Goal: Transaction & Acquisition: Purchase product/service

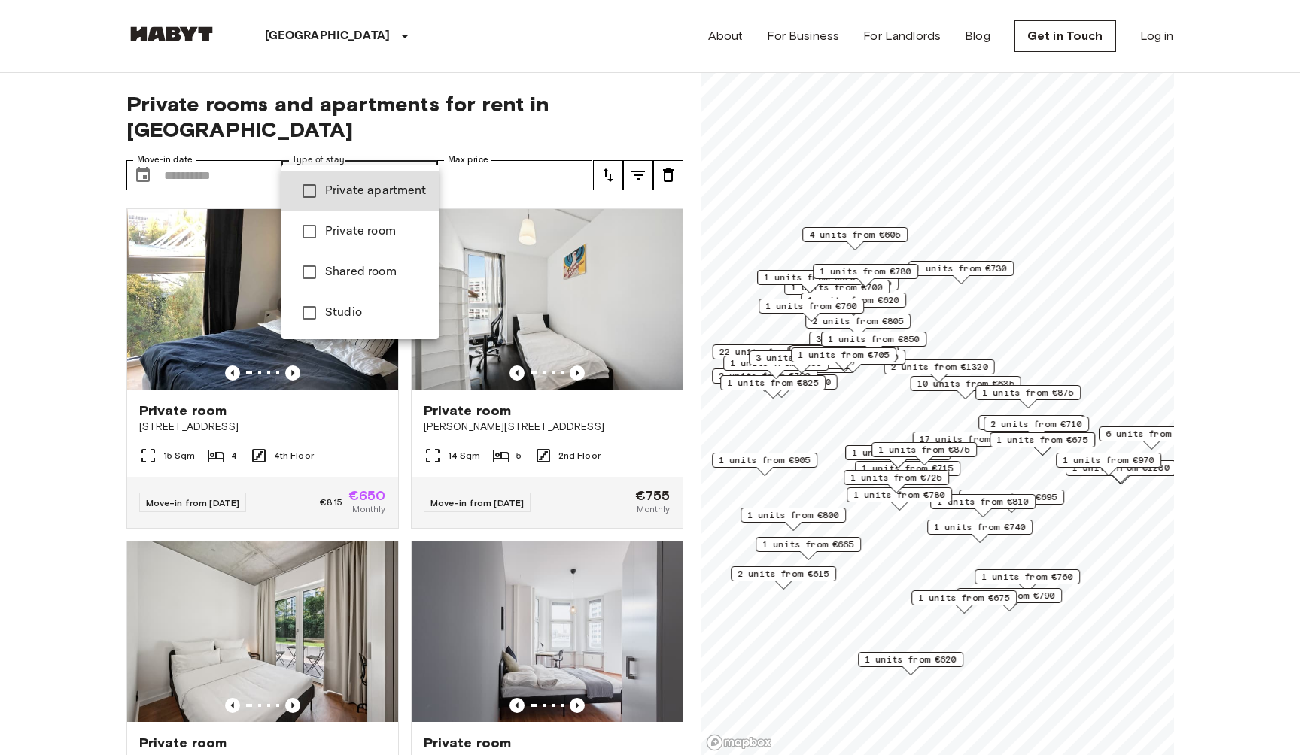
click at [385, 192] on span "Private apartment" at bounding box center [376, 191] width 102 height 18
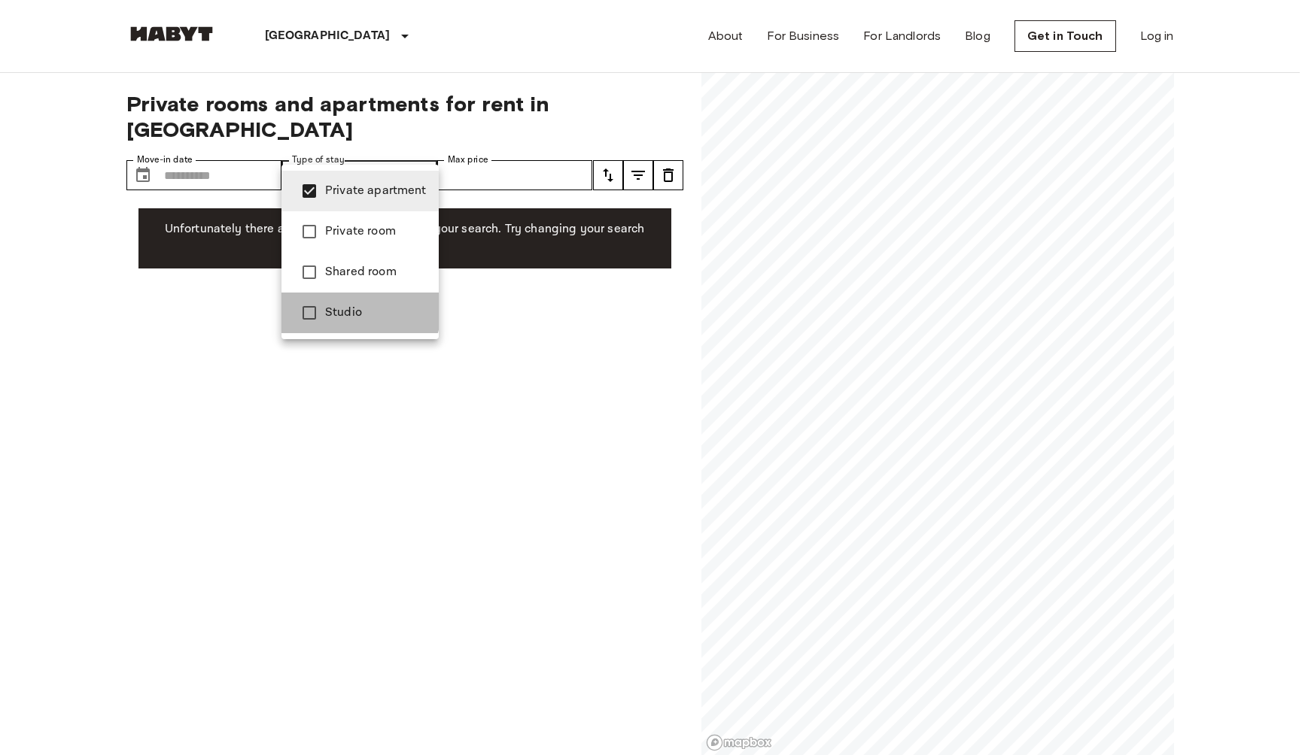
click at [350, 310] on span "Studio" at bounding box center [376, 313] width 102 height 18
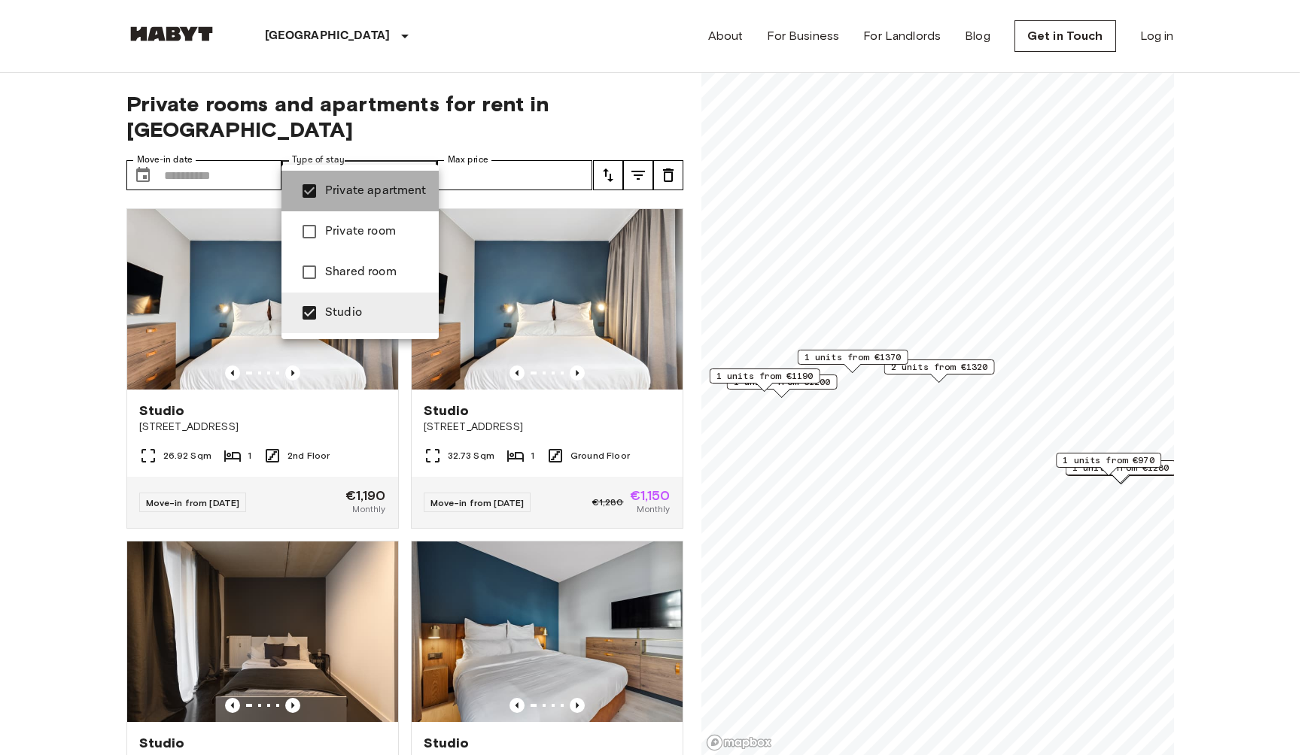
click at [388, 185] on span "Private apartment" at bounding box center [376, 191] width 102 height 18
type input "******"
drag, startPoint x: 971, startPoint y: 509, endPoint x: 989, endPoint y: 500, distance: 20.6
click at [989, 500] on div at bounding box center [655, 377] width 1311 height 755
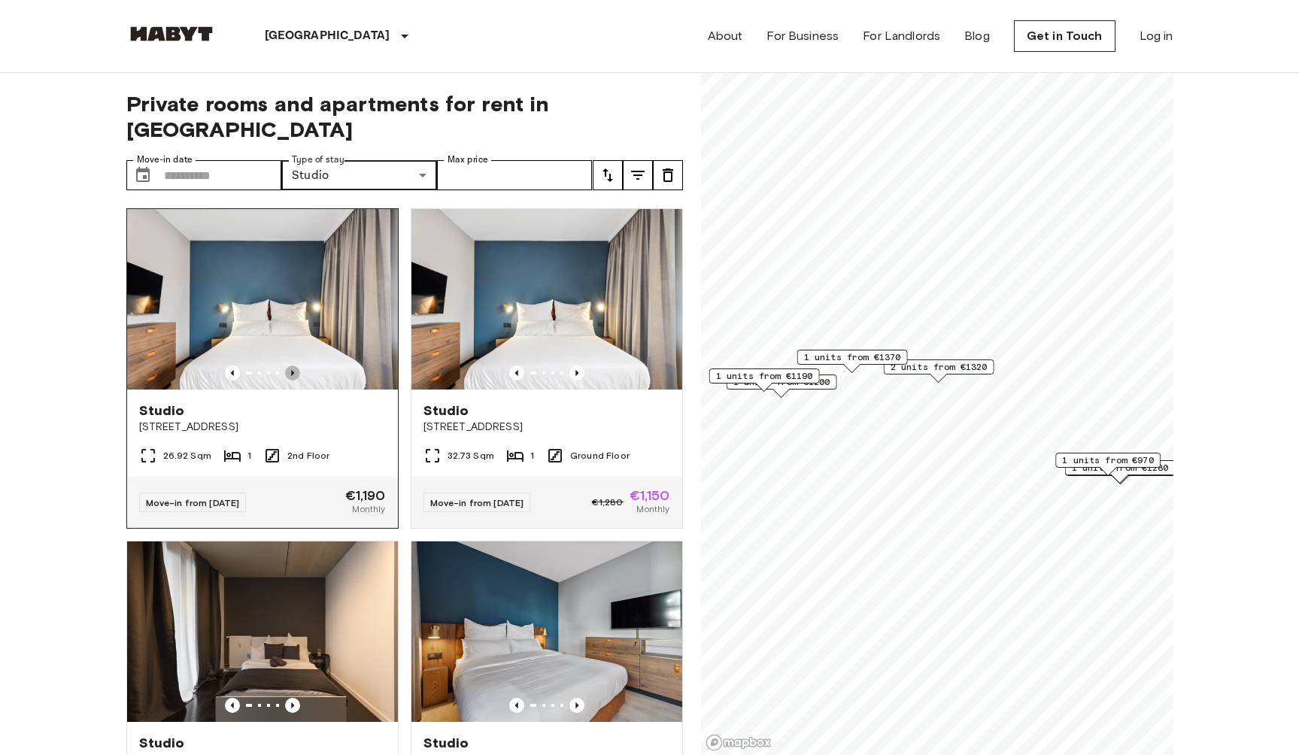
click at [296, 366] on icon "Previous image" at bounding box center [292, 373] width 15 height 15
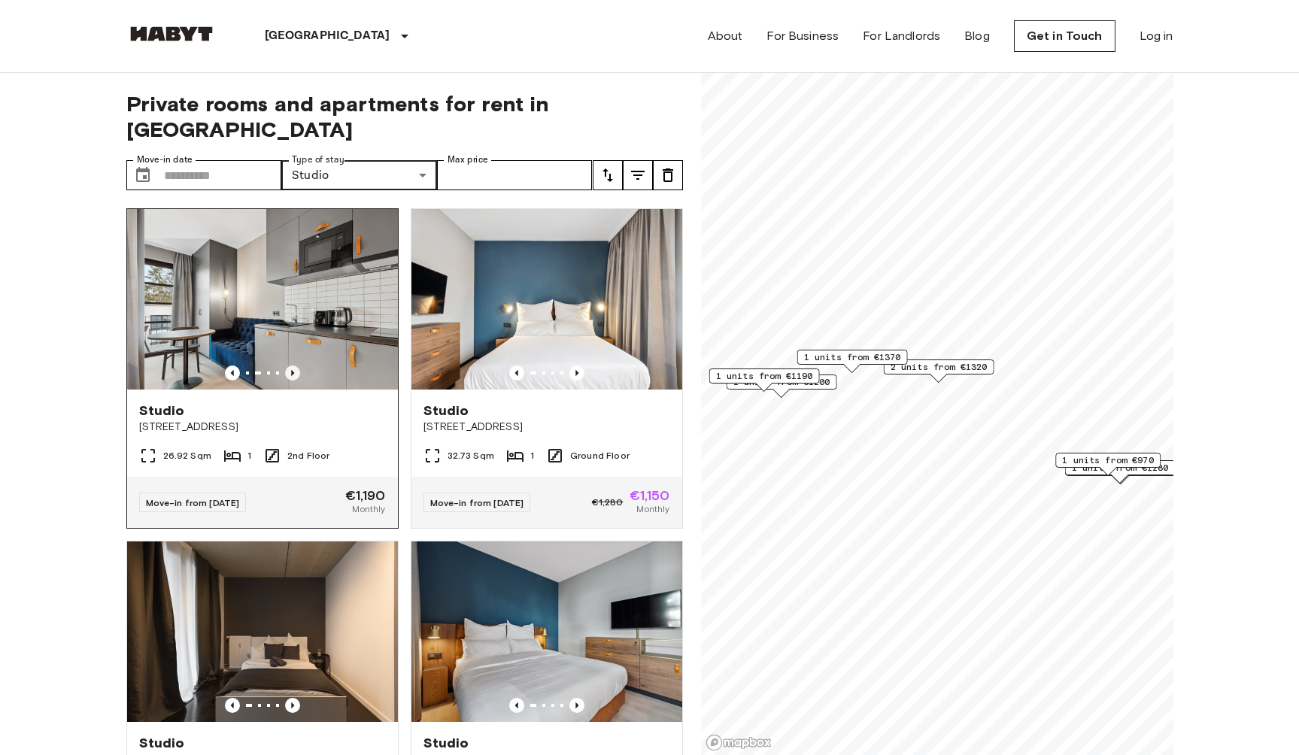
click at [296, 366] on icon "Previous image" at bounding box center [292, 373] width 15 height 15
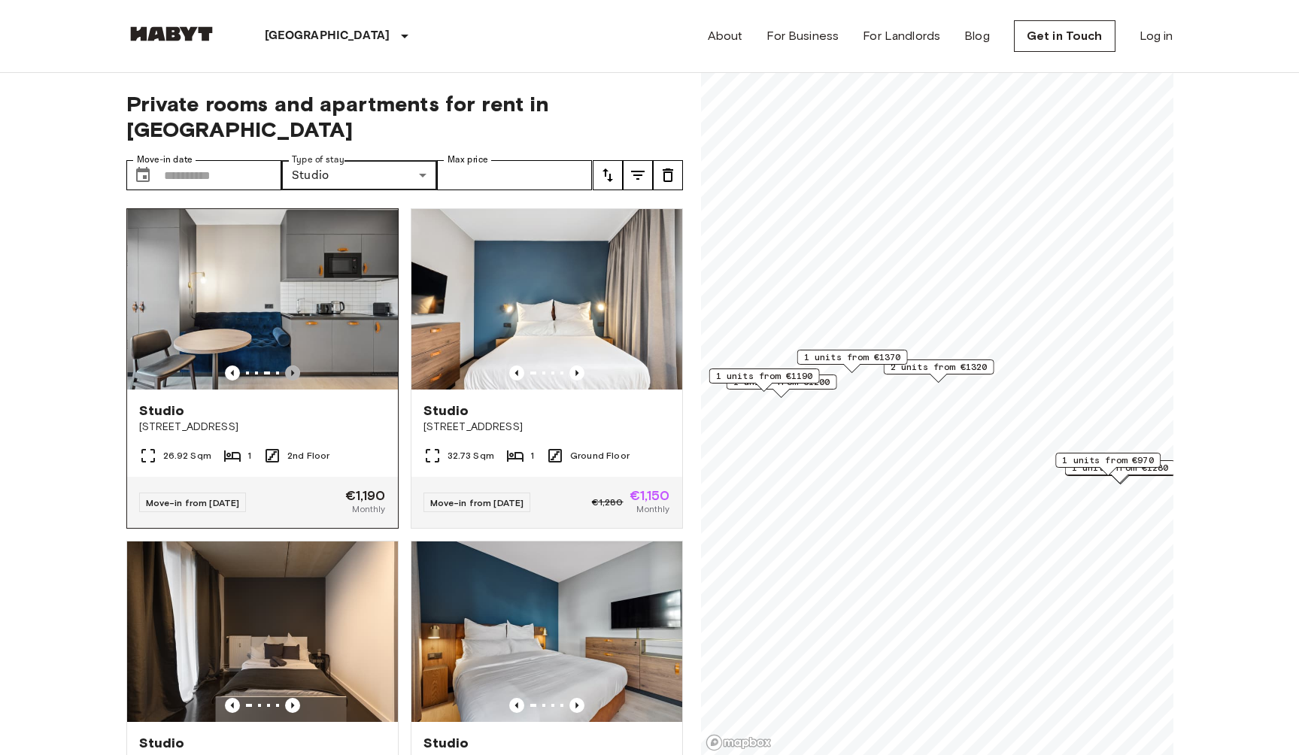
click at [296, 366] on icon "Previous image" at bounding box center [292, 373] width 15 height 15
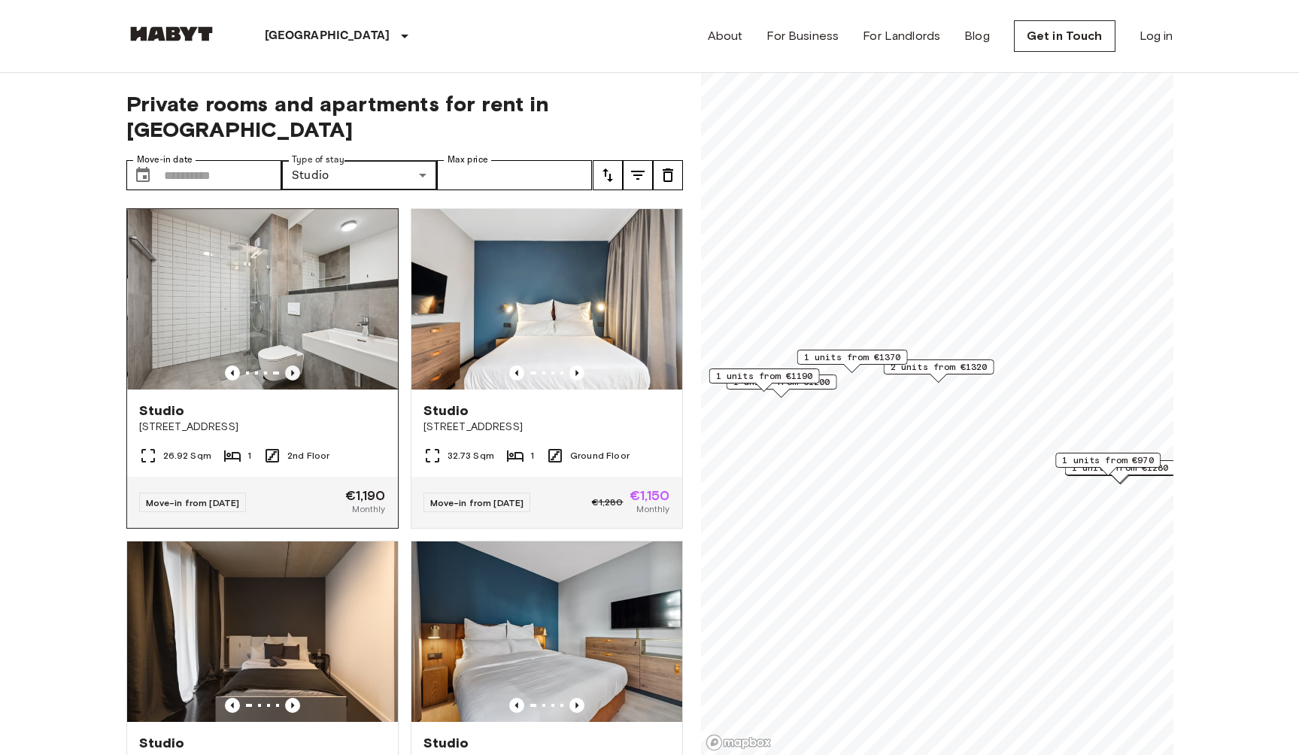
click at [296, 366] on icon "Previous image" at bounding box center [292, 373] width 15 height 15
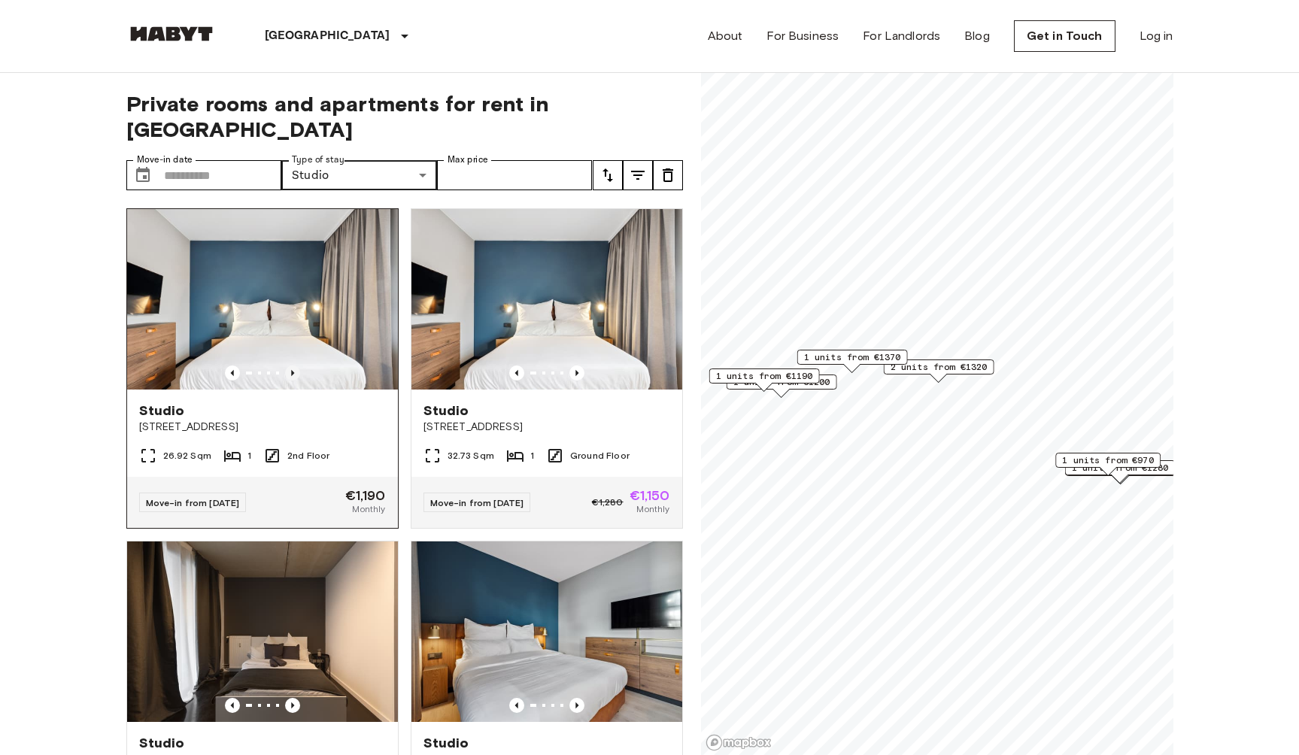
click at [296, 366] on icon "Previous image" at bounding box center [292, 373] width 15 height 15
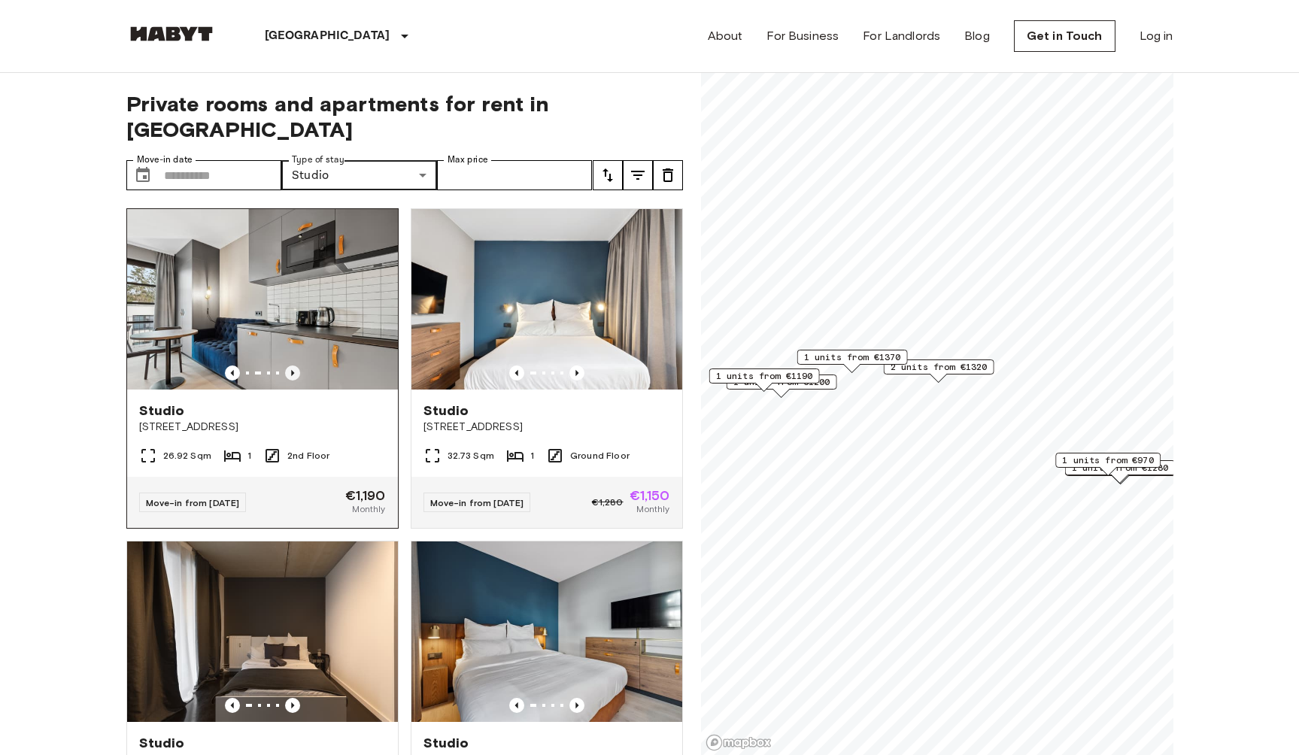
click at [296, 366] on icon "Previous image" at bounding box center [292, 373] width 15 height 15
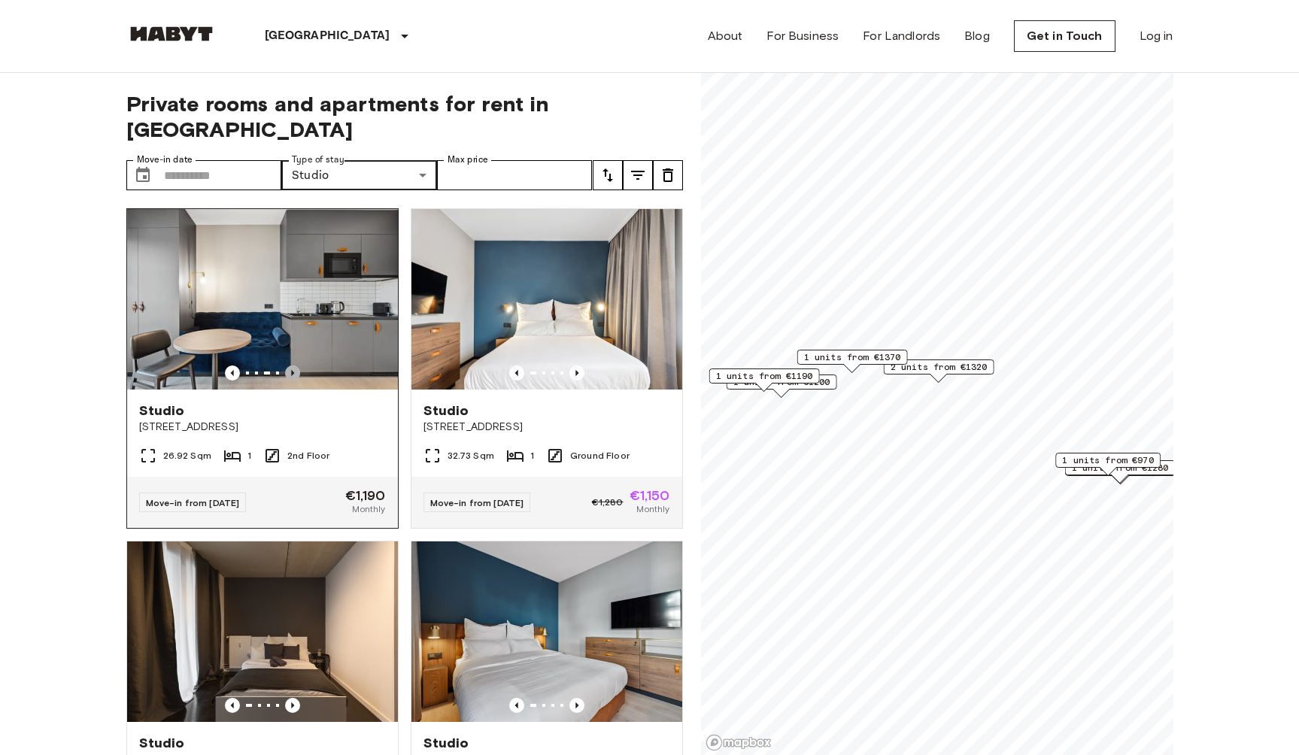
click at [296, 366] on icon "Previous image" at bounding box center [292, 373] width 15 height 15
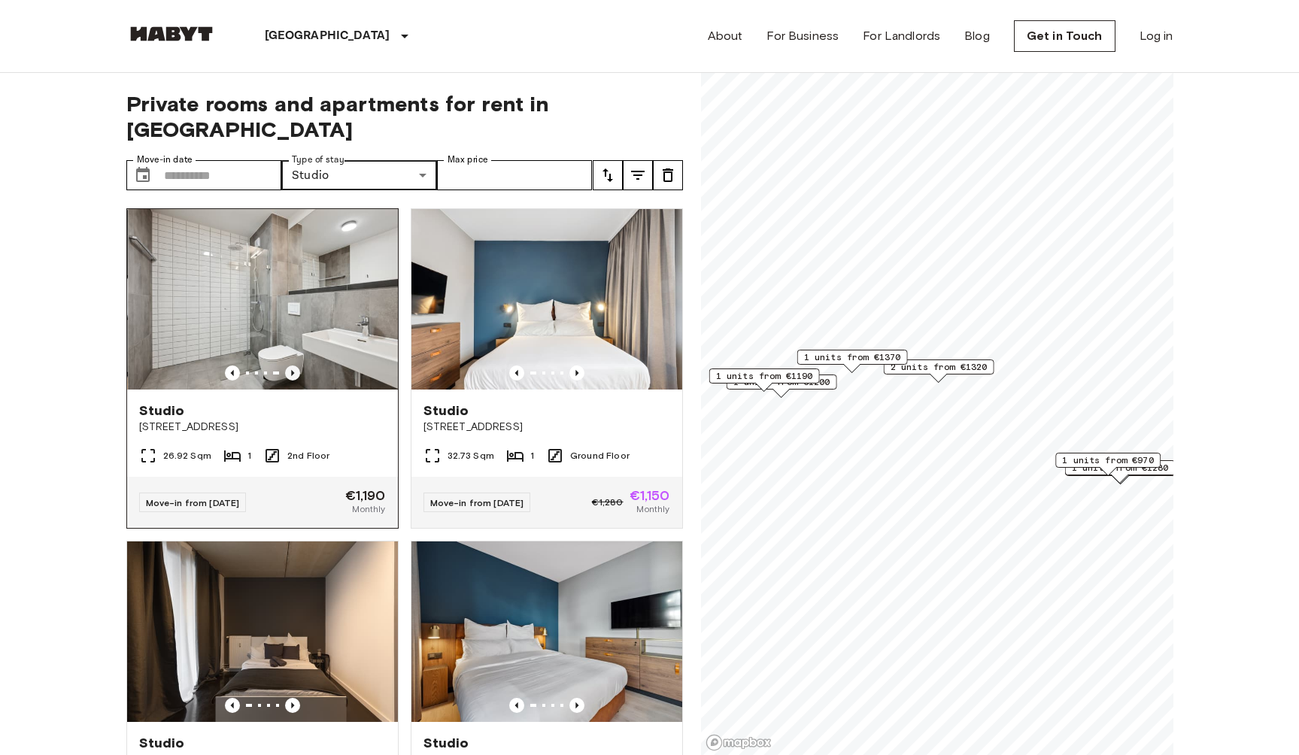
click at [296, 366] on icon "Previous image" at bounding box center [292, 373] width 15 height 15
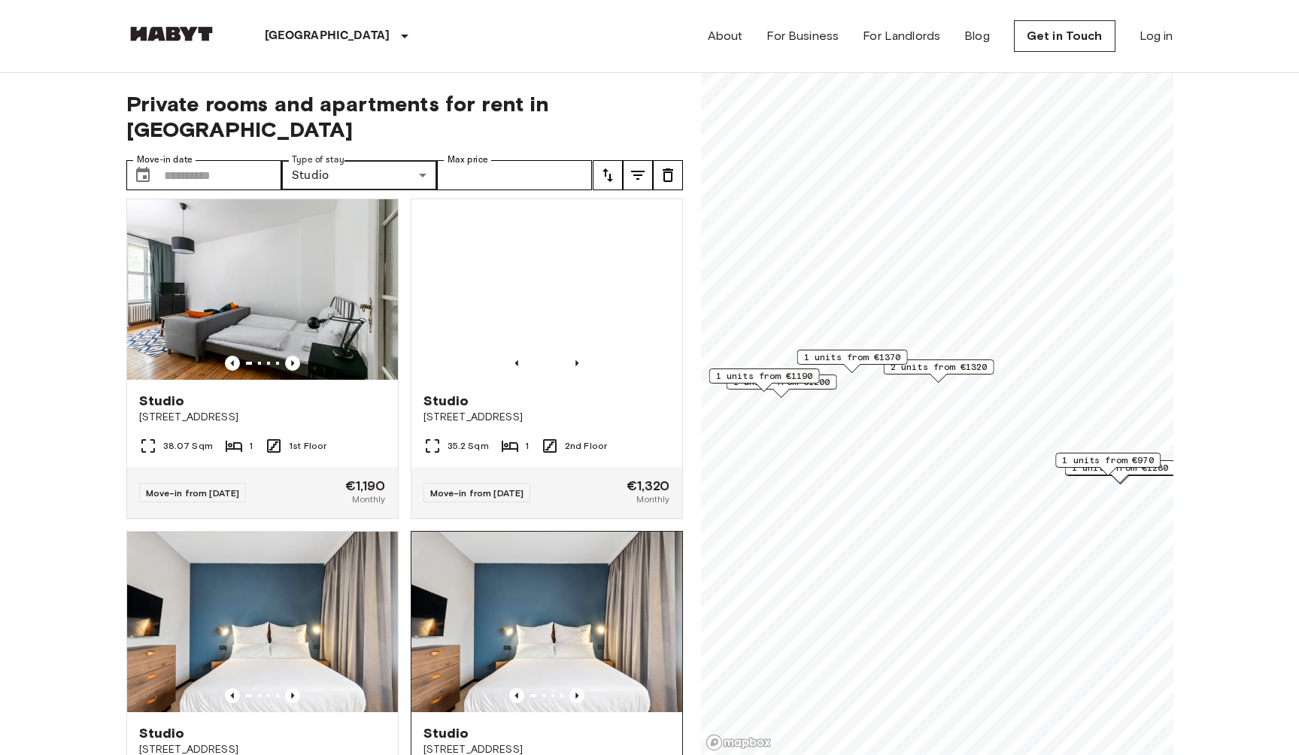
scroll to position [1671, 0]
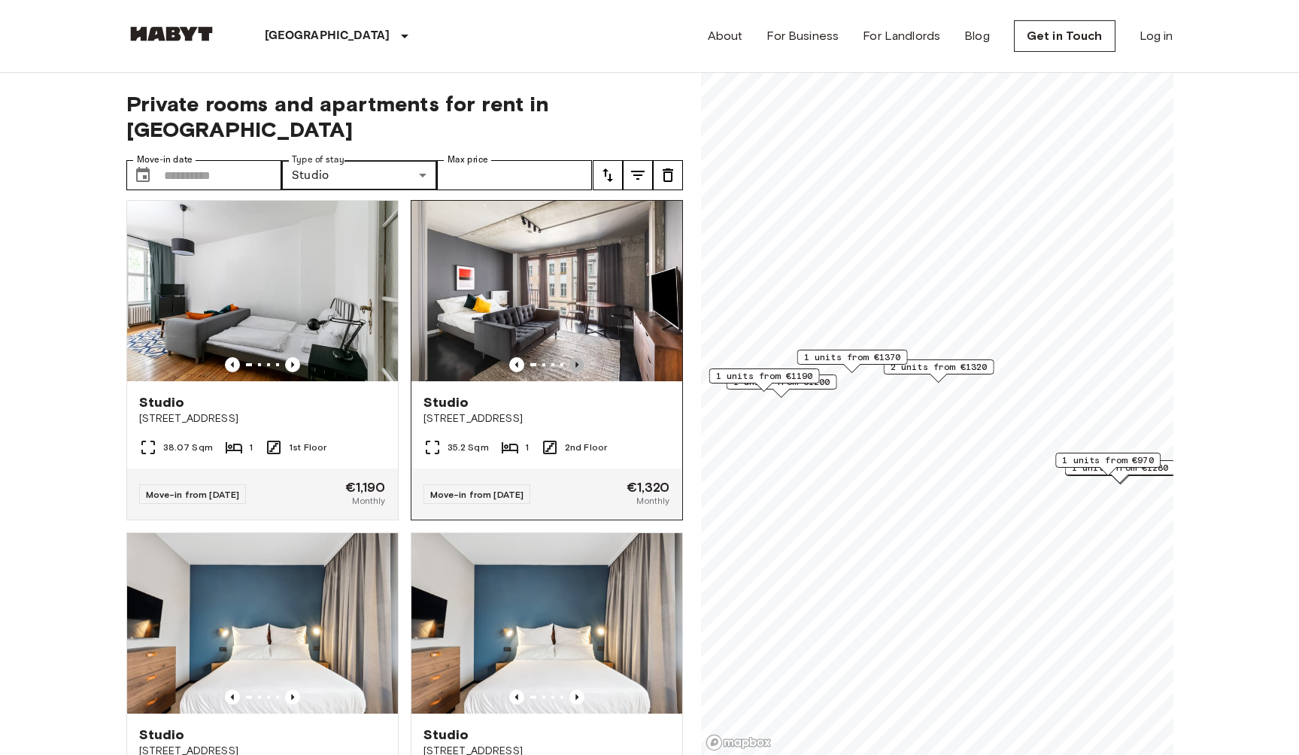
click at [573, 372] on icon "Previous image" at bounding box center [577, 364] width 15 height 15
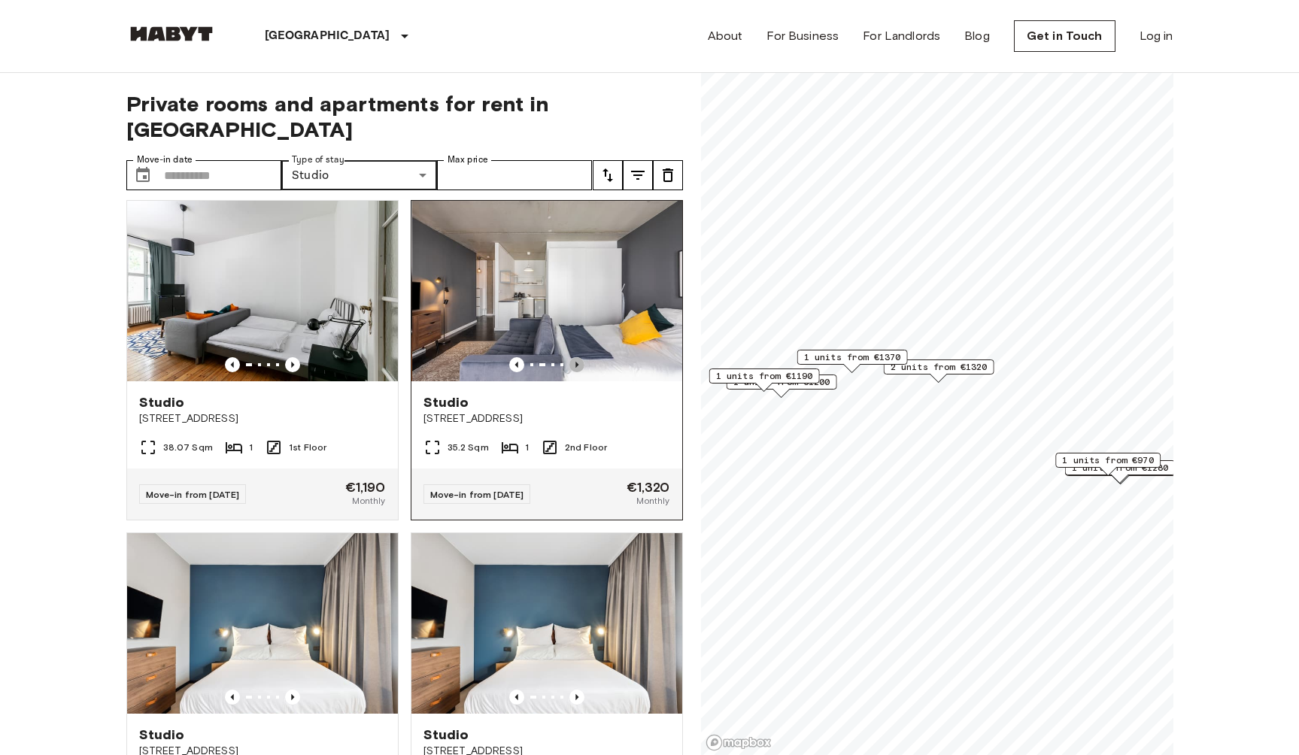
click at [573, 372] on icon "Previous image" at bounding box center [577, 364] width 15 height 15
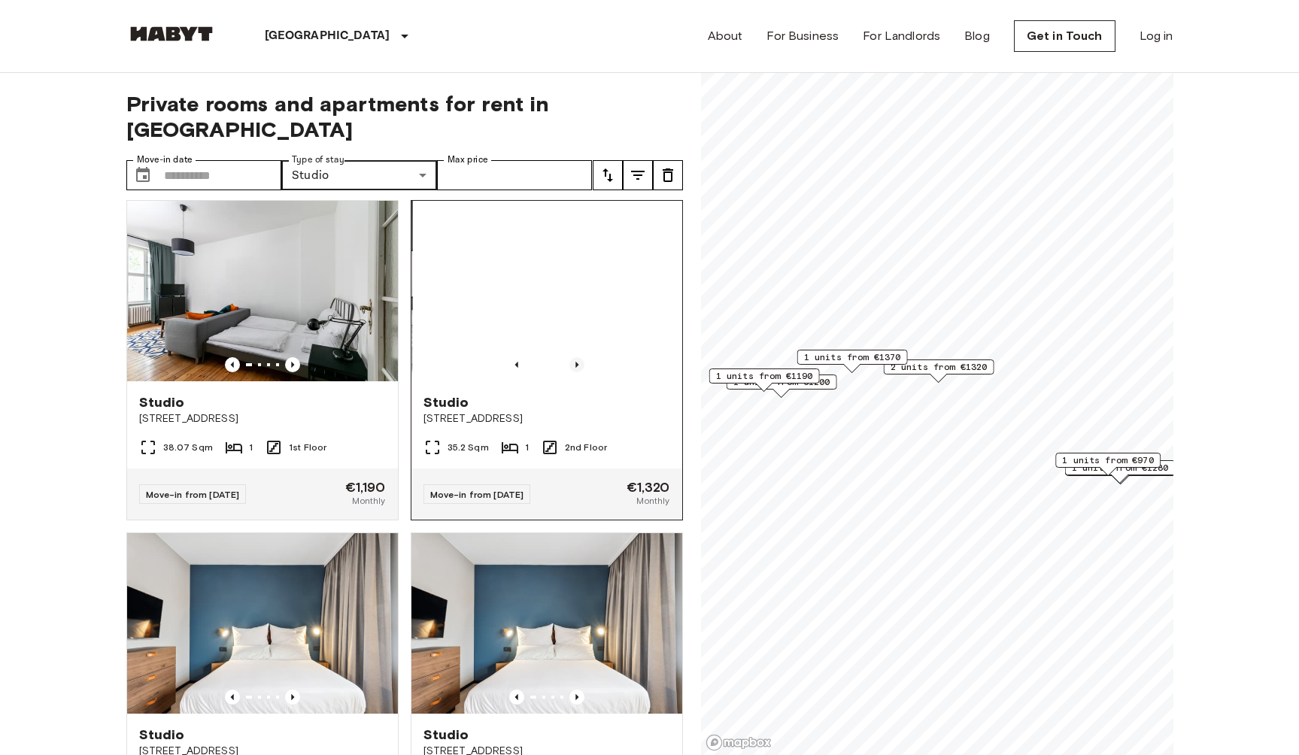
click at [573, 372] on icon "Previous image" at bounding box center [577, 364] width 15 height 15
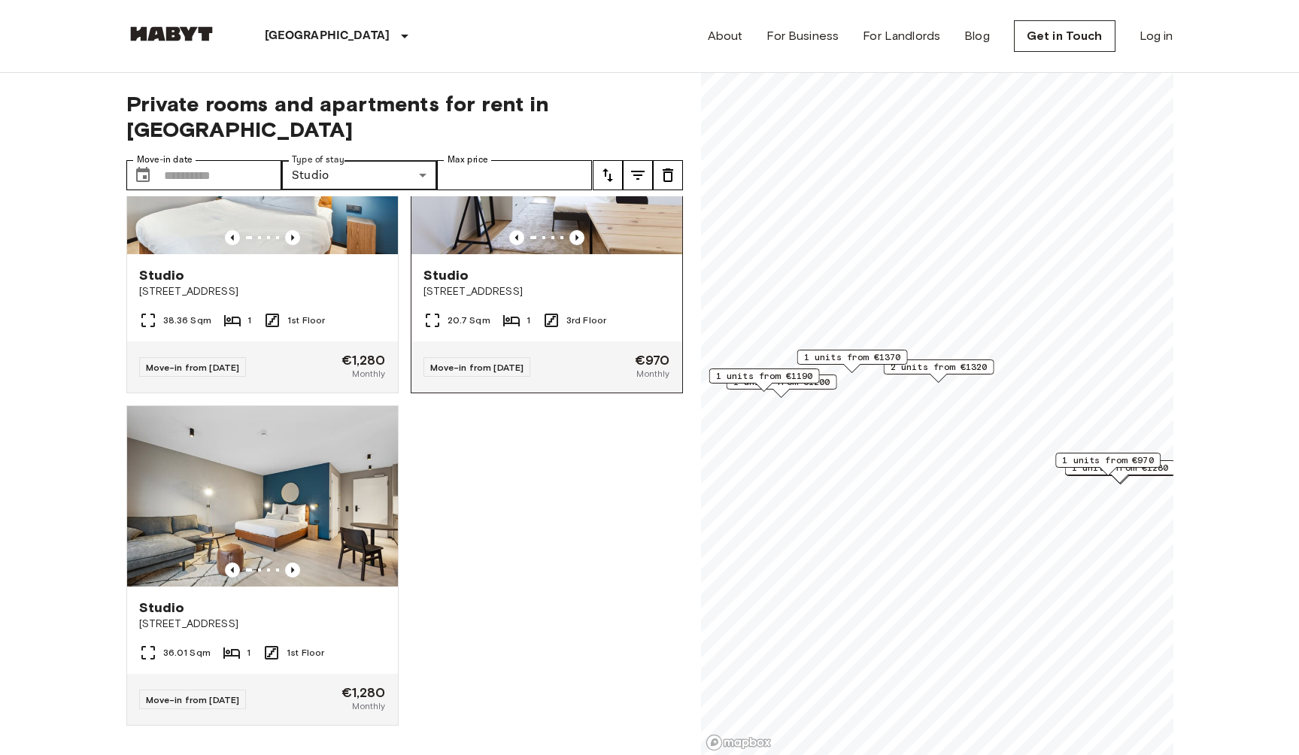
scroll to position [3197, 0]
